Goal: Task Accomplishment & Management: Manage account settings

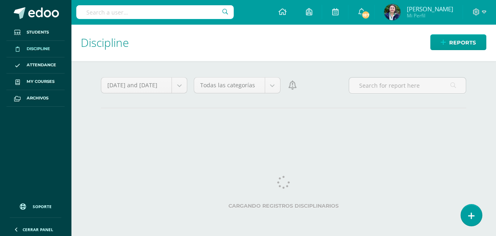
click at [160, 138] on div "Cargando registros disciplinarios No hay reportes No se encontró ningún reporte…" at bounding box center [283, 128] width 365 height 24
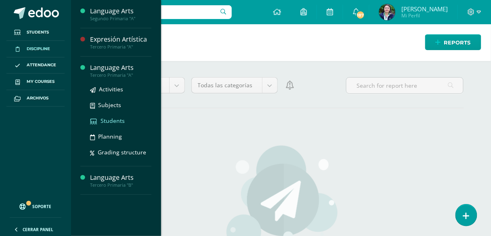
click at [111, 122] on span "Students" at bounding box center [113, 121] width 24 height 8
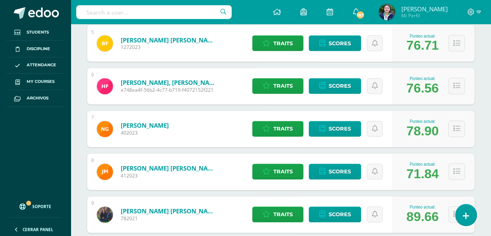
scroll to position [341, 0]
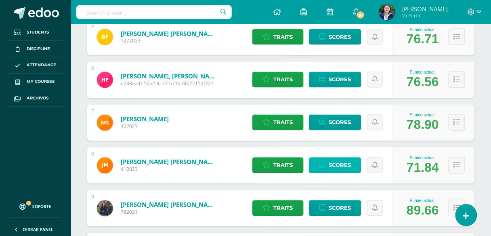
click at [335, 164] on span "Scores" at bounding box center [340, 165] width 22 height 15
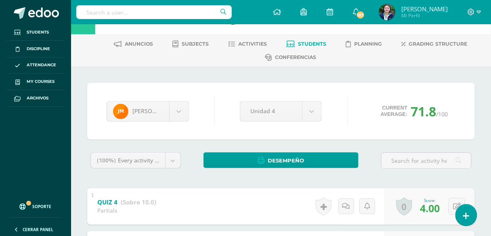
scroll to position [22, 0]
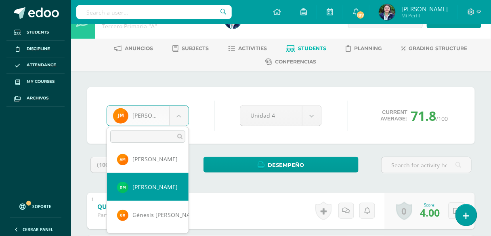
scroll to position [254, 0]
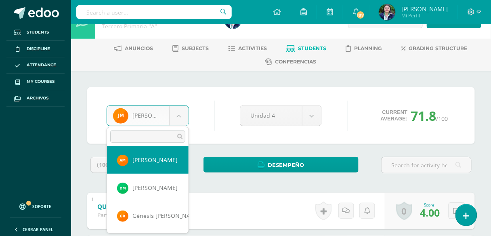
select select "417"
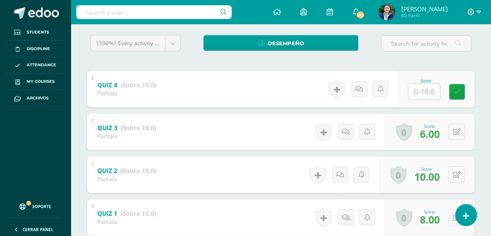
scroll to position [145, 0]
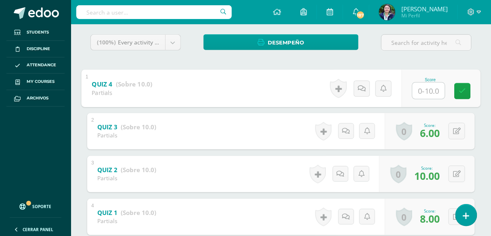
click at [425, 90] on input "text" at bounding box center [429, 90] width 32 height 16
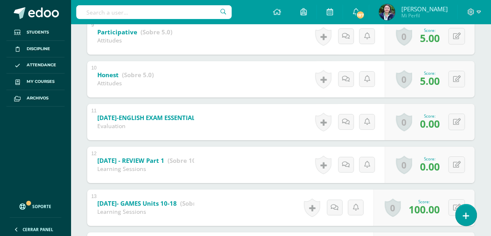
scroll to position [541, 0]
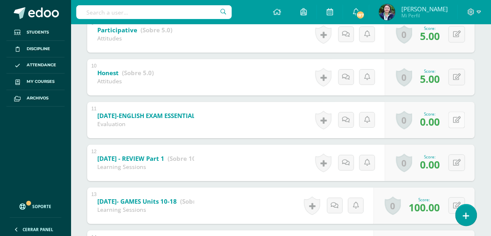
type input "8"
click at [455, 118] on button at bounding box center [462, 119] width 17 height 17
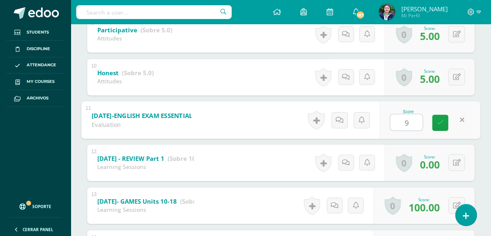
type input "93"
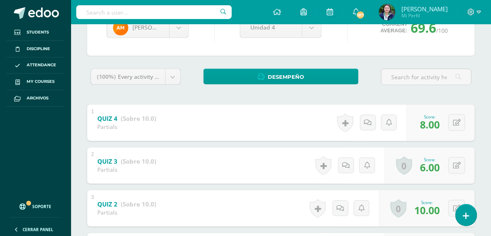
scroll to position [0, 0]
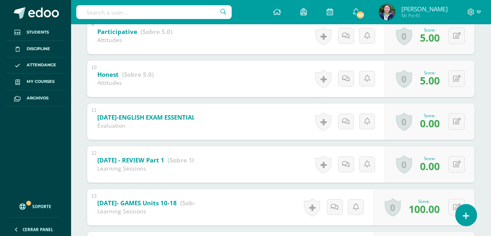
scroll to position [542, 0]
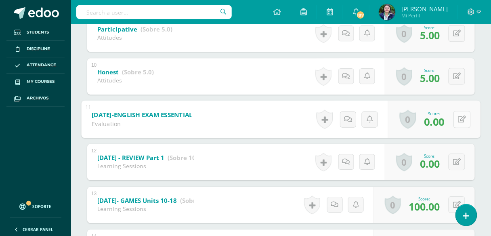
click at [459, 121] on button at bounding box center [462, 119] width 17 height 17
type input "93"
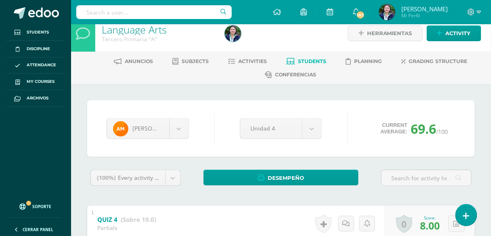
scroll to position [0, 0]
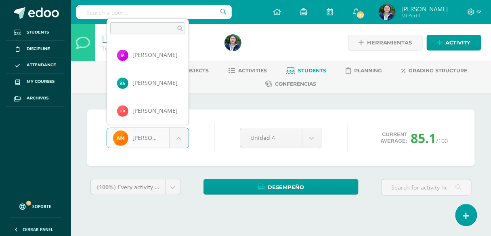
scroll to position [194, 0]
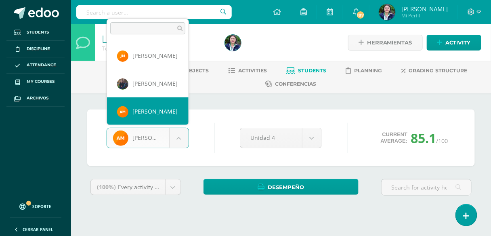
click at [180, 139] on body "Students Discipline Attendance My courses Archivos Soporte Help Reportar un pro…" at bounding box center [245, 115] width 491 height 231
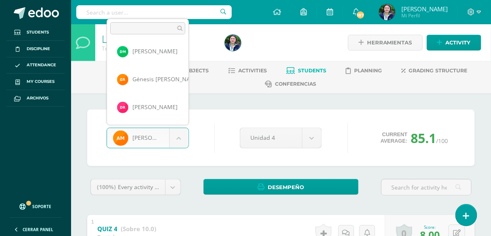
scroll to position [293, 0]
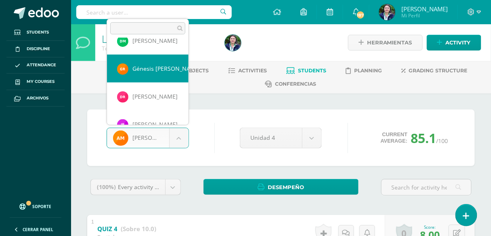
select select "598"
